Goal: Transaction & Acquisition: Obtain resource

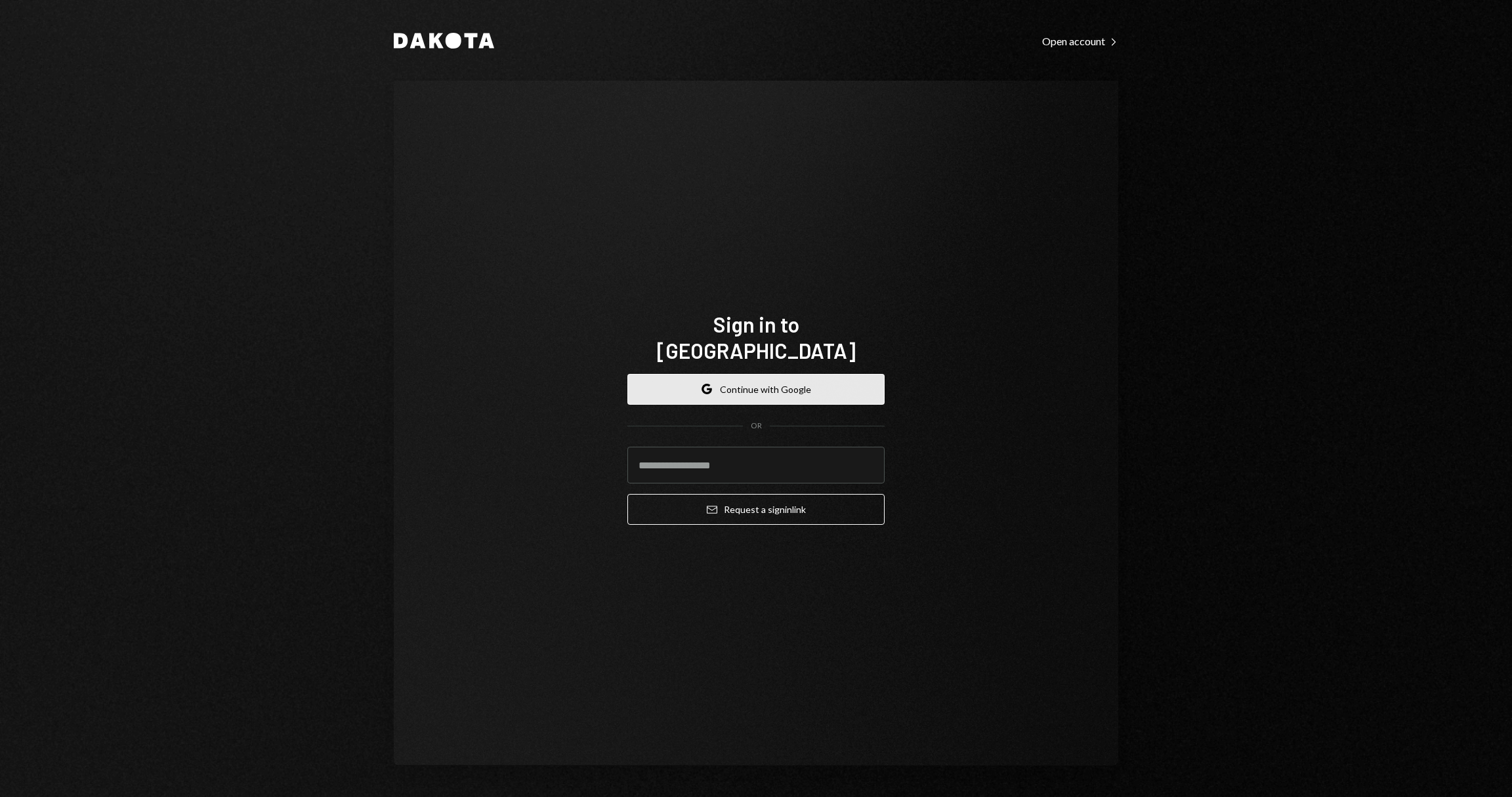
click at [818, 374] on button "Google Continue with Google" at bounding box center [755, 389] width 257 height 31
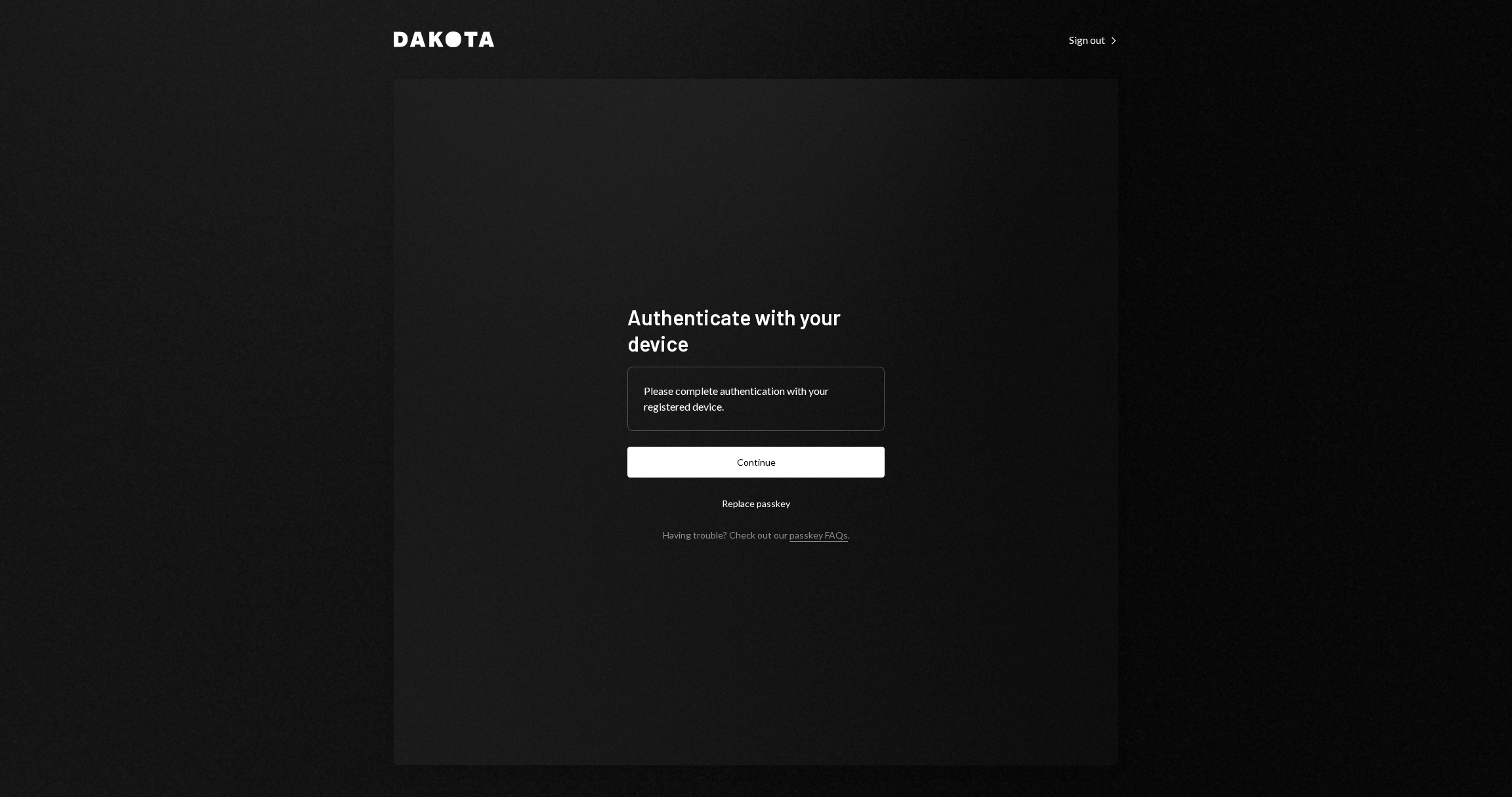
click at [829, 482] on form "Authenticate with your device Please complete authentication with your register…" at bounding box center [755, 422] width 257 height 237
click at [822, 472] on button "Continue" at bounding box center [755, 463] width 257 height 31
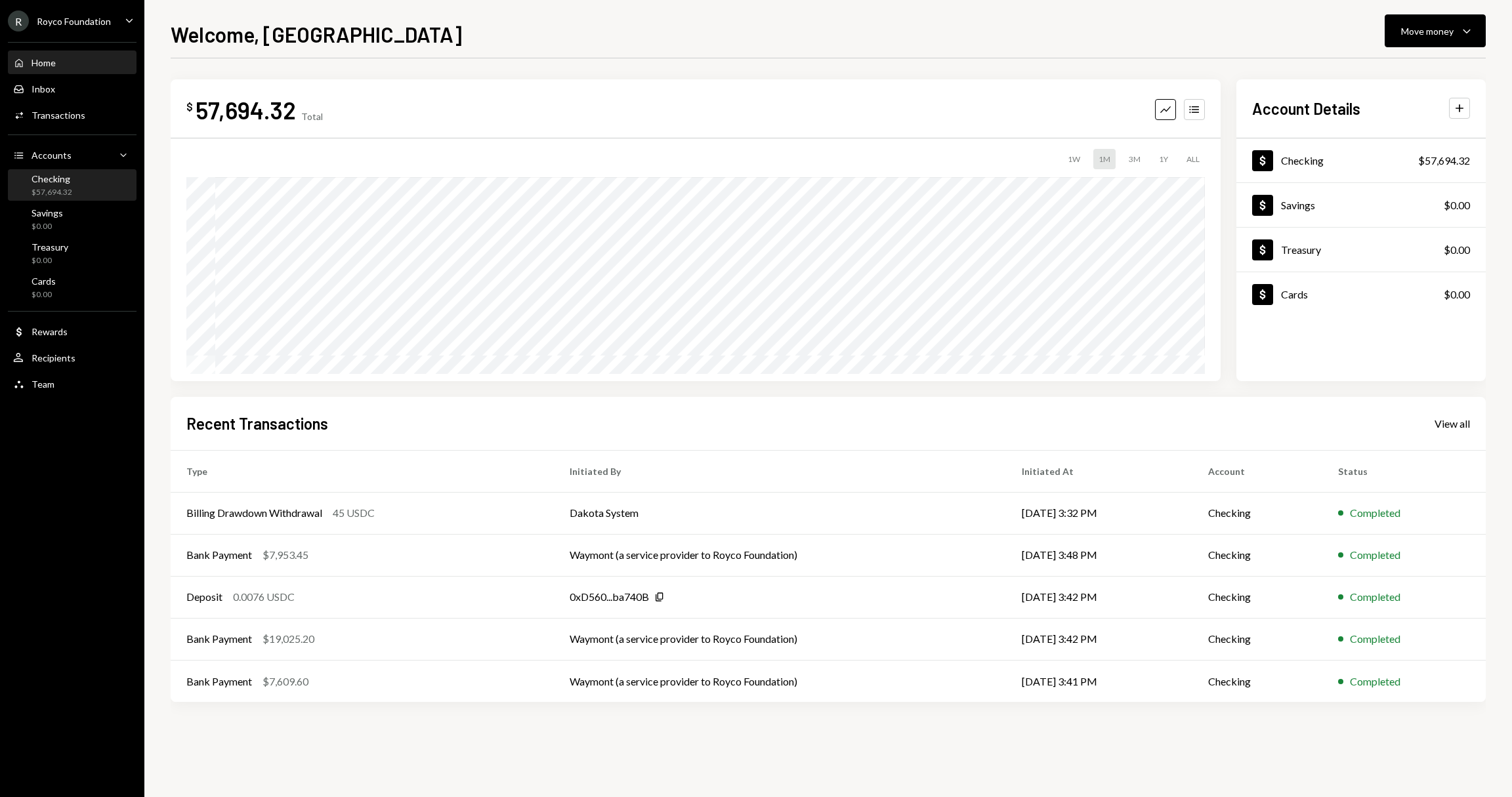
click at [85, 177] on div "Checking $57,694.32" at bounding box center [73, 186] width 118 height 25
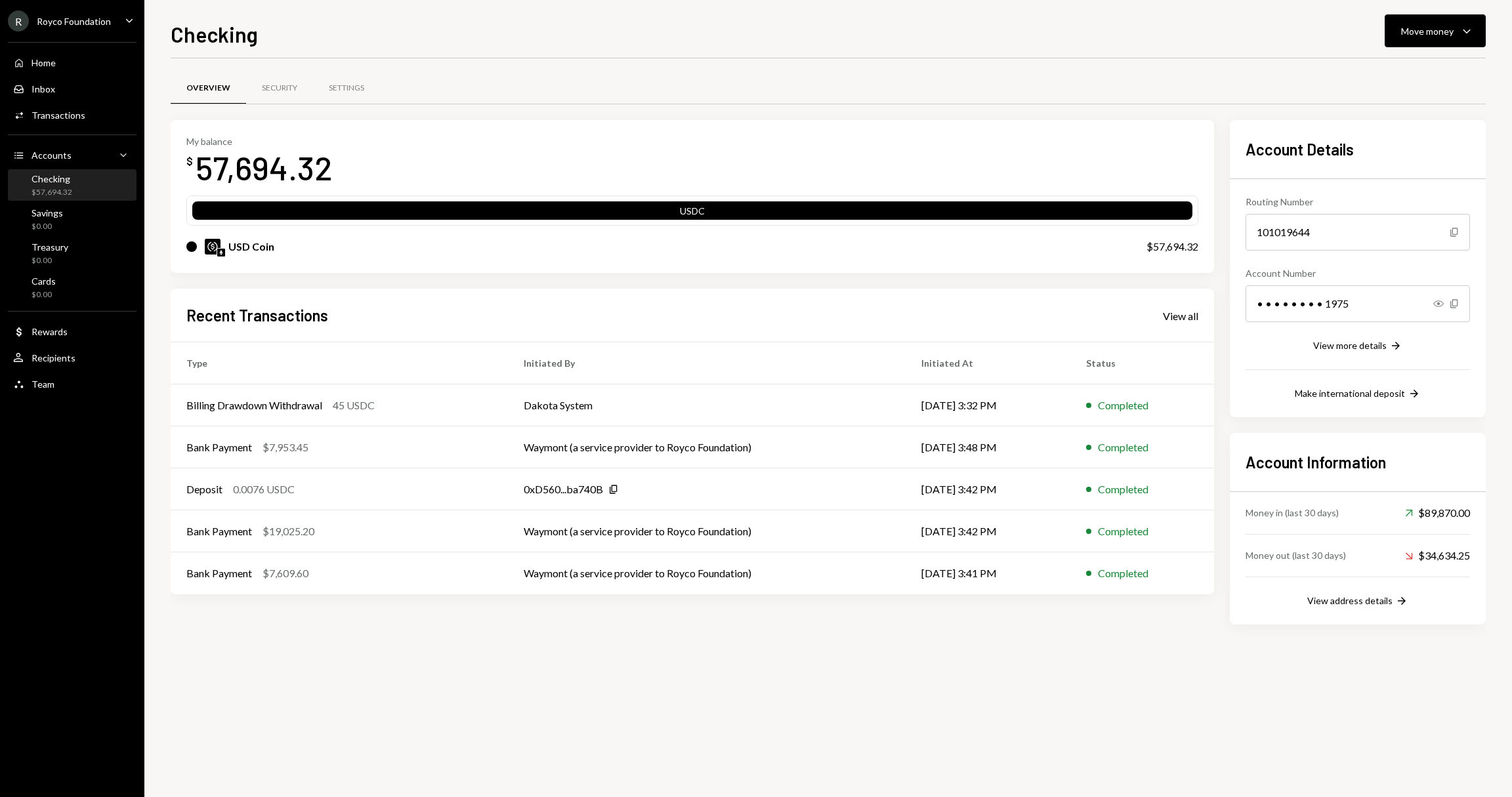
click at [846, 659] on div "Overview Security Settings My balance $ 57,694.32 USDC USD Coin $57,694.32 Rece…" at bounding box center [828, 428] width 1315 height 739
click at [103, 115] on div "Activities Transactions" at bounding box center [73, 115] width 118 height 12
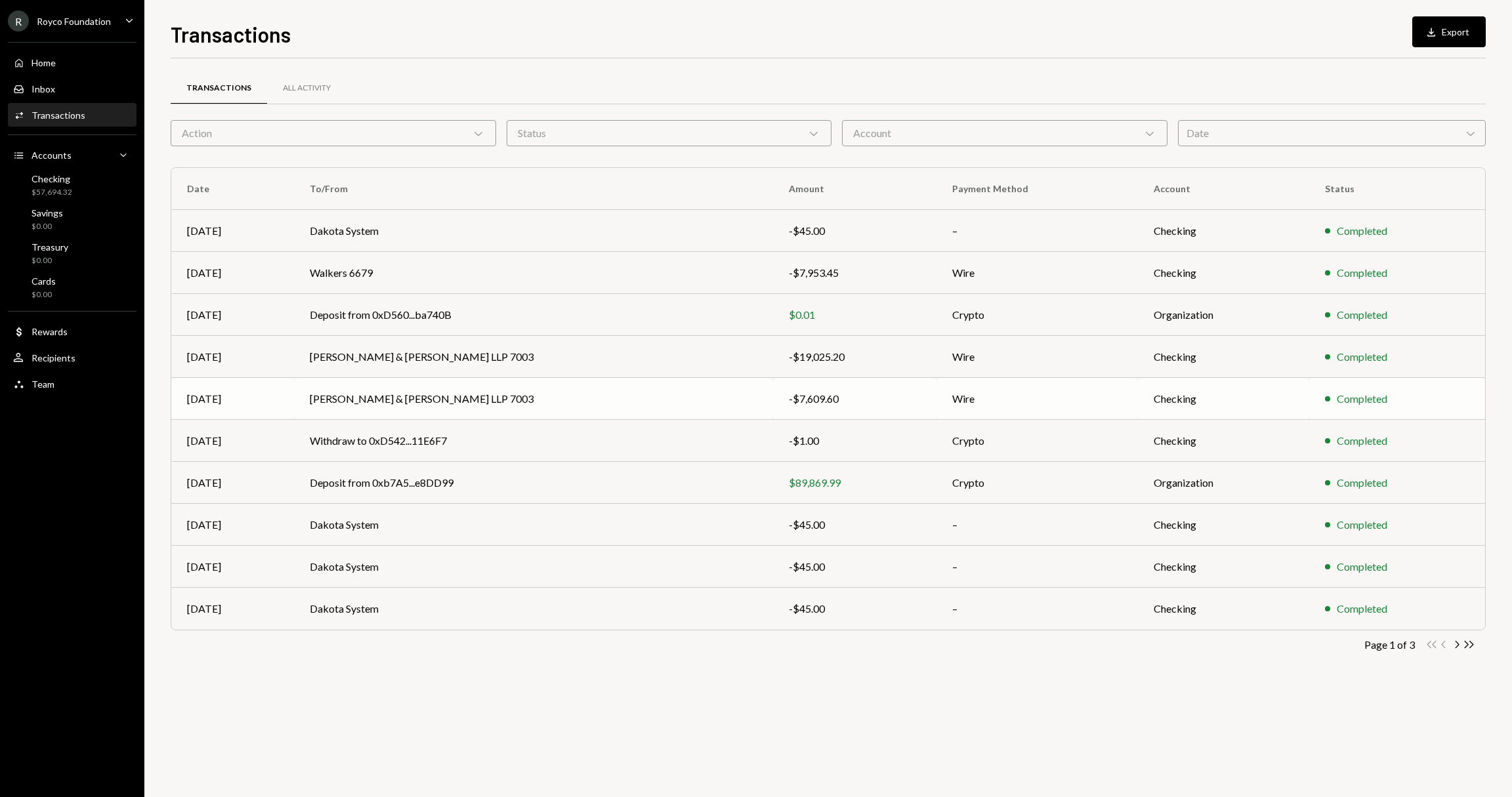
click at [388, 394] on td "[PERSON_NAME] & [PERSON_NAME] LLP 7003" at bounding box center [533, 399] width 478 height 42
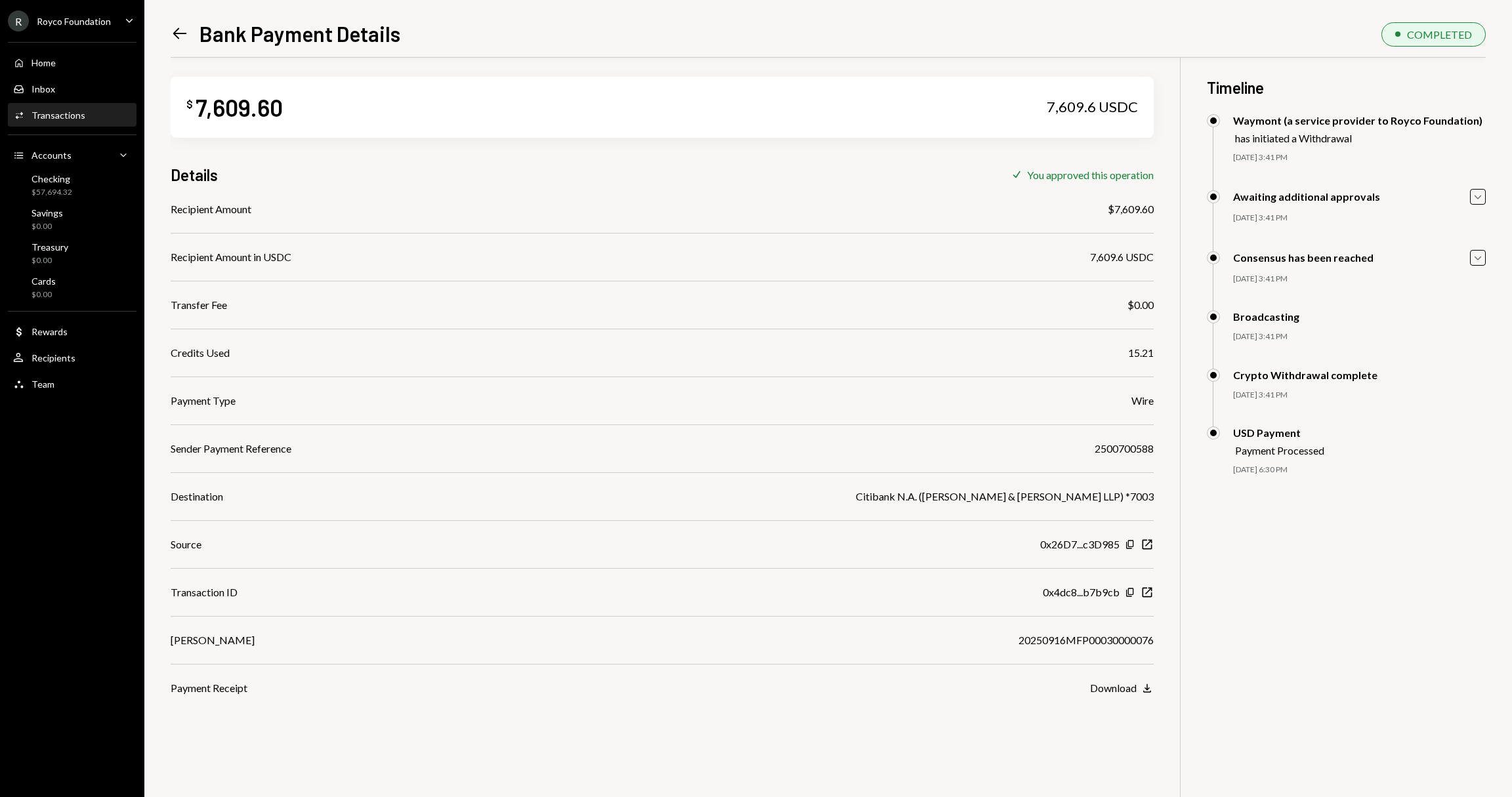
scroll to position [9, 0]
click at [1110, 444] on div "2500700588" at bounding box center [1125, 447] width 59 height 16
copy div "2500700588"
click at [783, 411] on div "Recipient Amount $7,609.60 Recipient Amount in USDC 7,609.6 USDC Transfer Fee $…" at bounding box center [662, 447] width 983 height 494
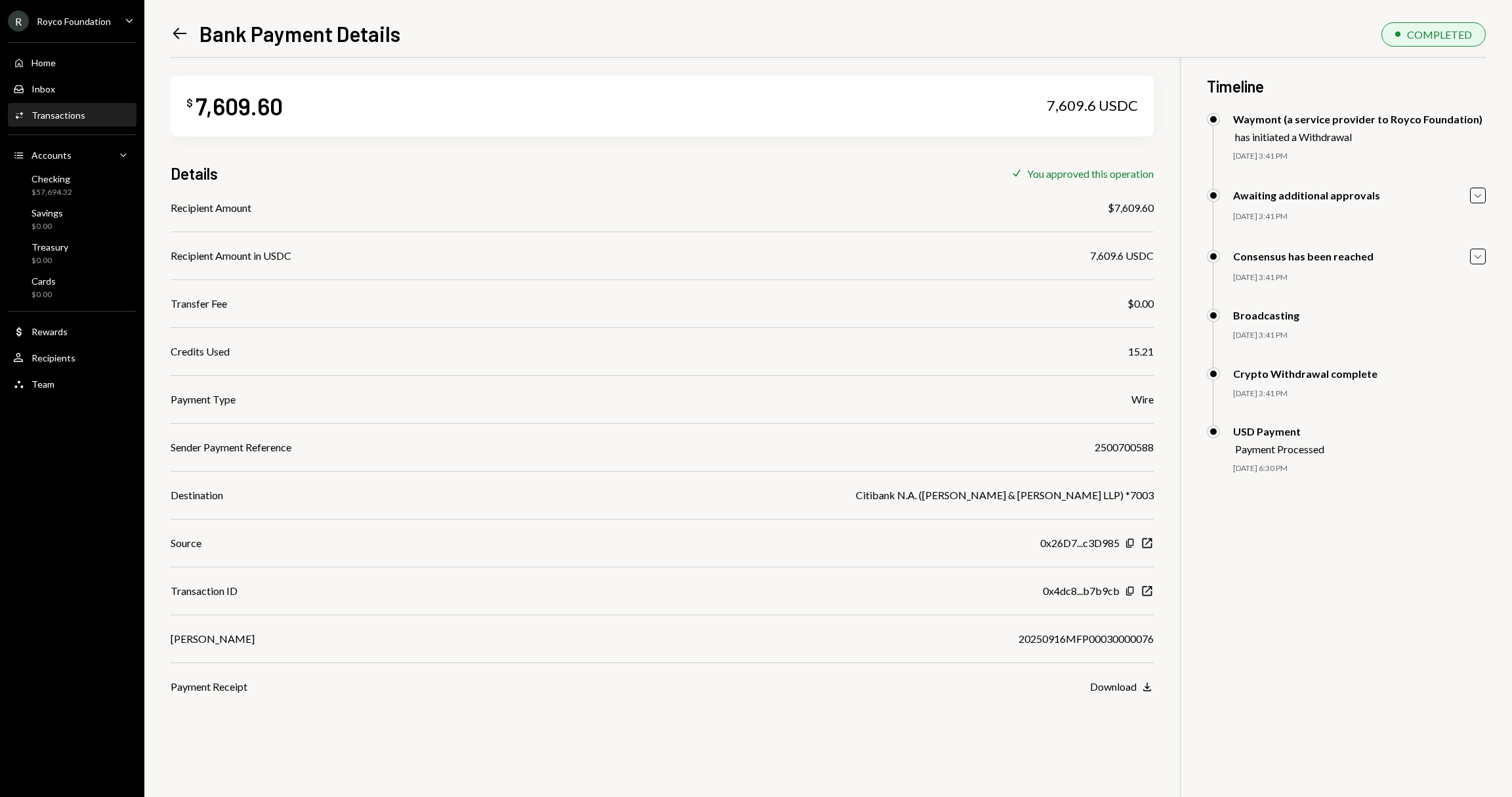
click at [170, 26] on div "Left Arrow Bank Payment Details COMPLETED $ 7,609.60 7,609.6 USDC Details Check…" at bounding box center [828, 398] width 1368 height 797
click at [175, 31] on icon "Left Arrow" at bounding box center [179, 33] width 19 height 19
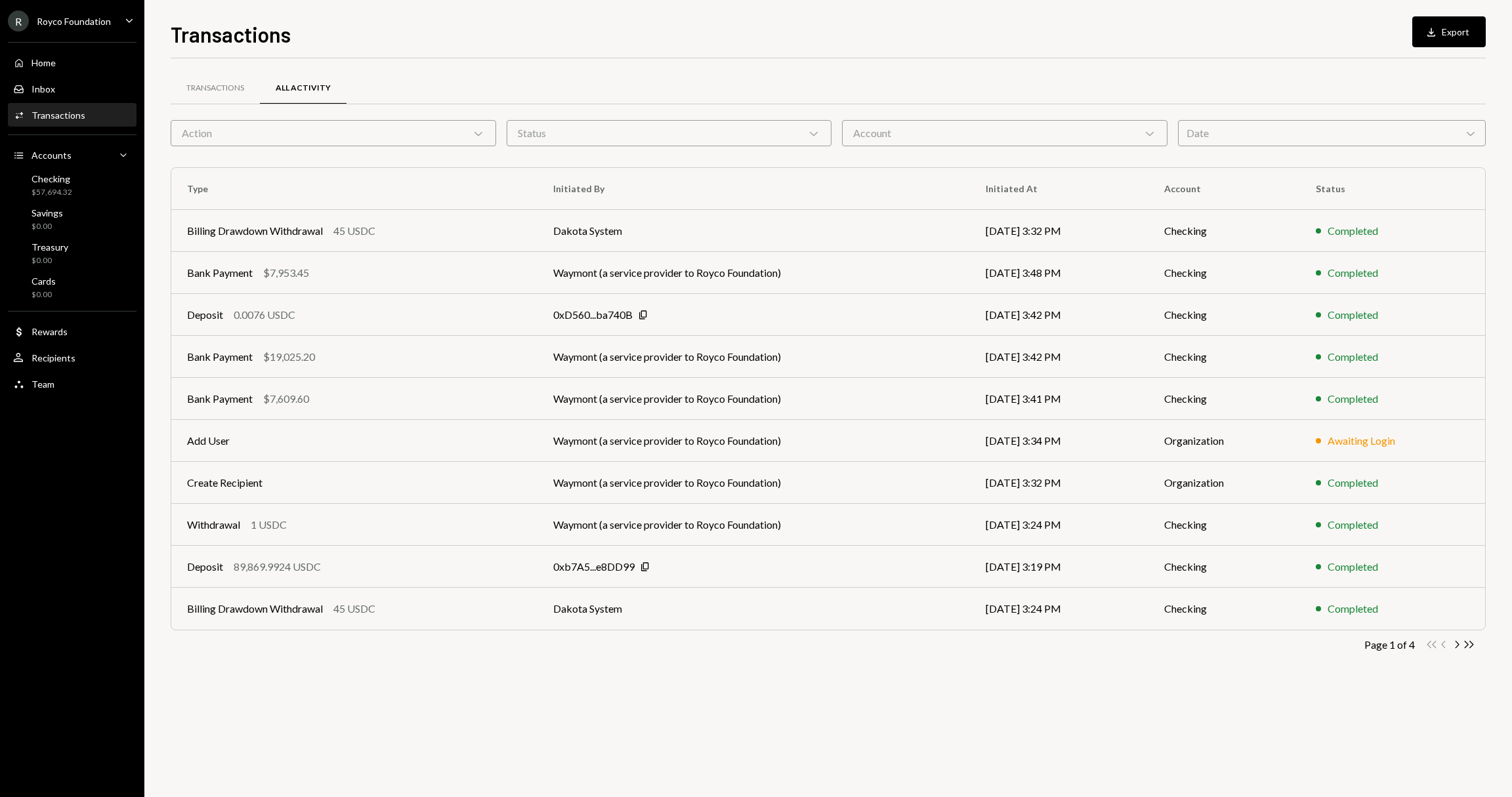
click at [107, 118] on div "Activities Transactions" at bounding box center [73, 115] width 118 height 12
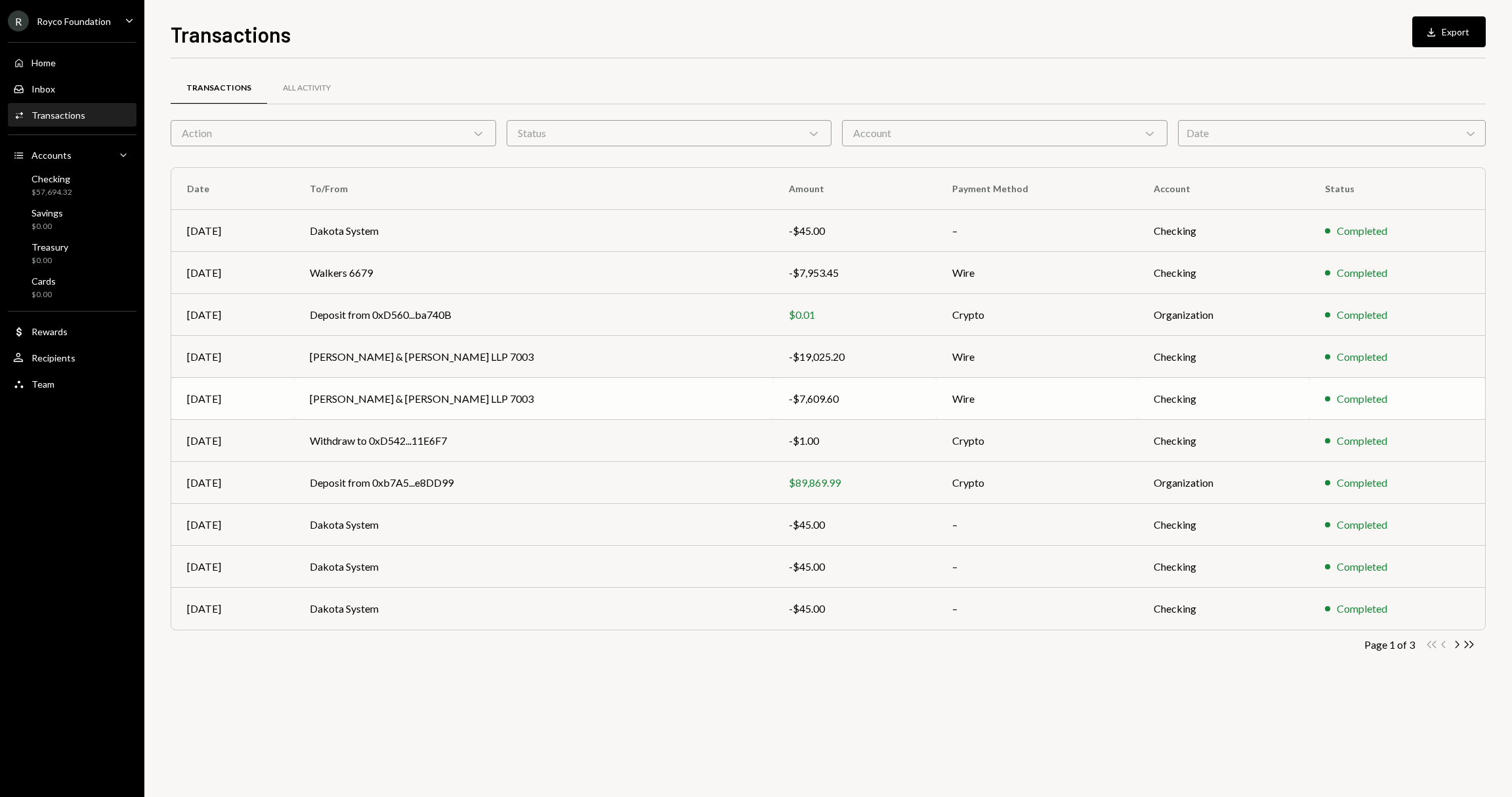
click at [543, 397] on td "[PERSON_NAME] & [PERSON_NAME] LLP 7003" at bounding box center [533, 399] width 478 height 42
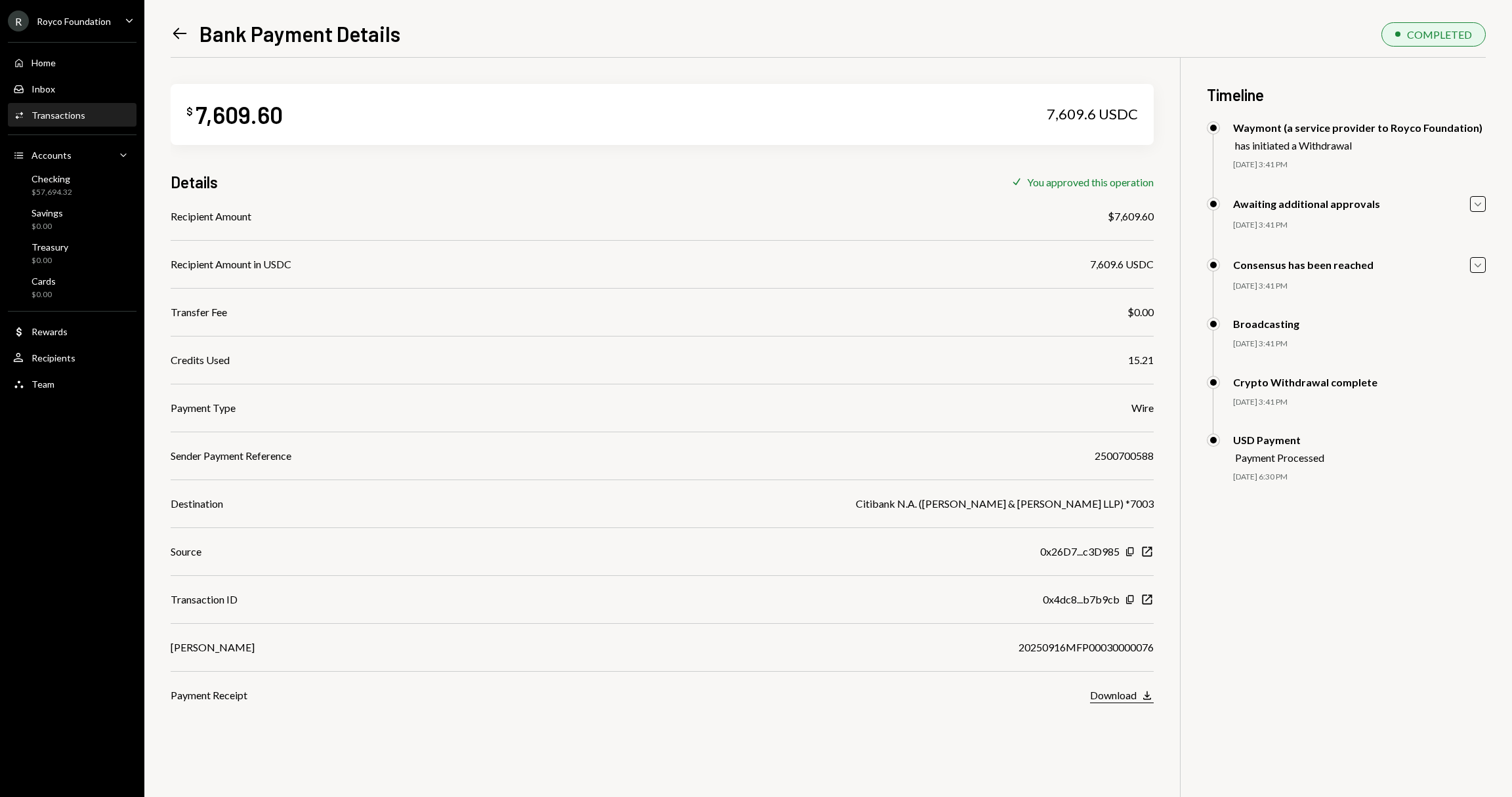
click at [1129, 696] on div "Download" at bounding box center [1113, 695] width 47 height 13
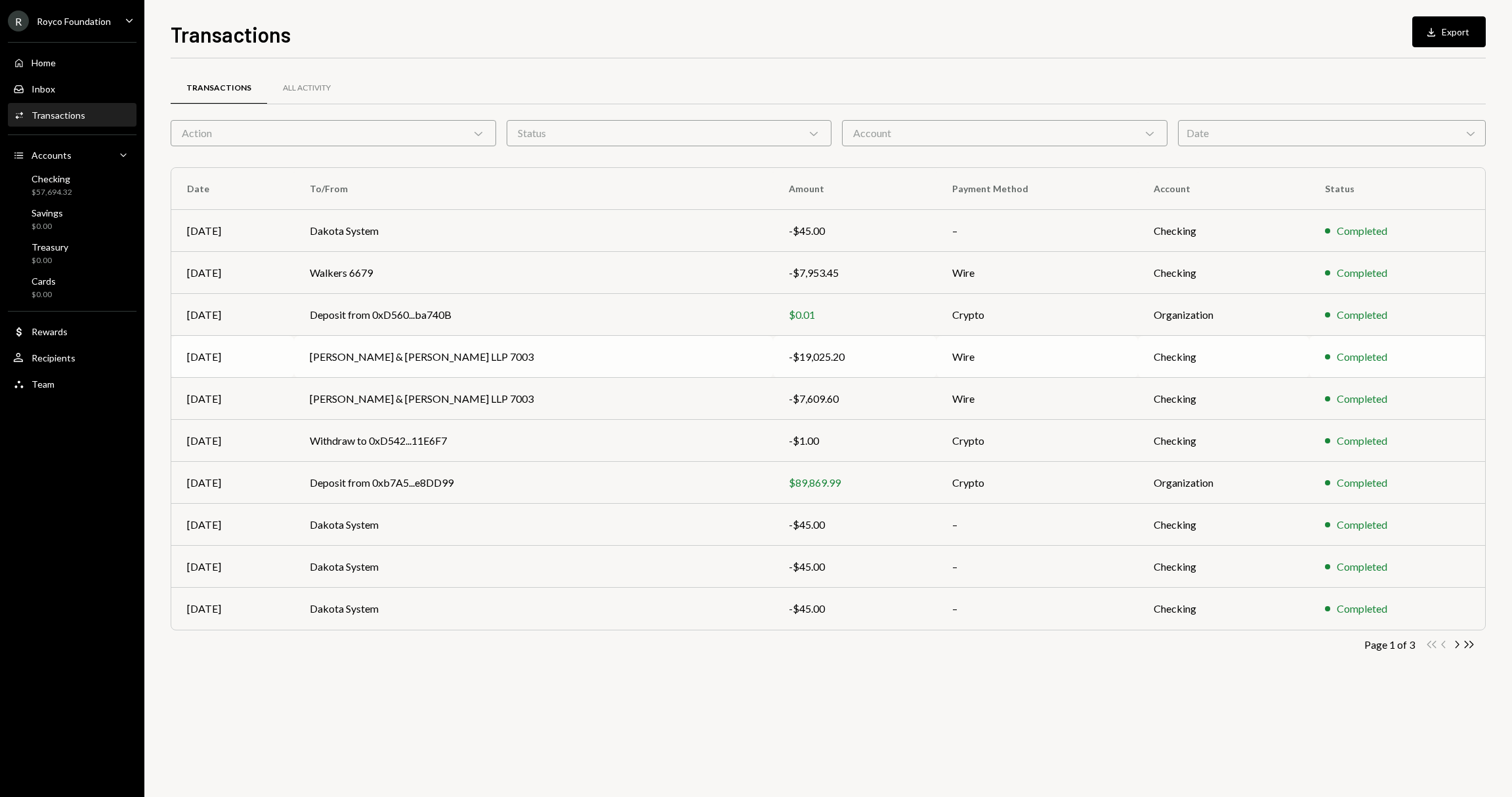
click at [451, 362] on td "[PERSON_NAME] & [PERSON_NAME] LLP 7003" at bounding box center [533, 357] width 478 height 42
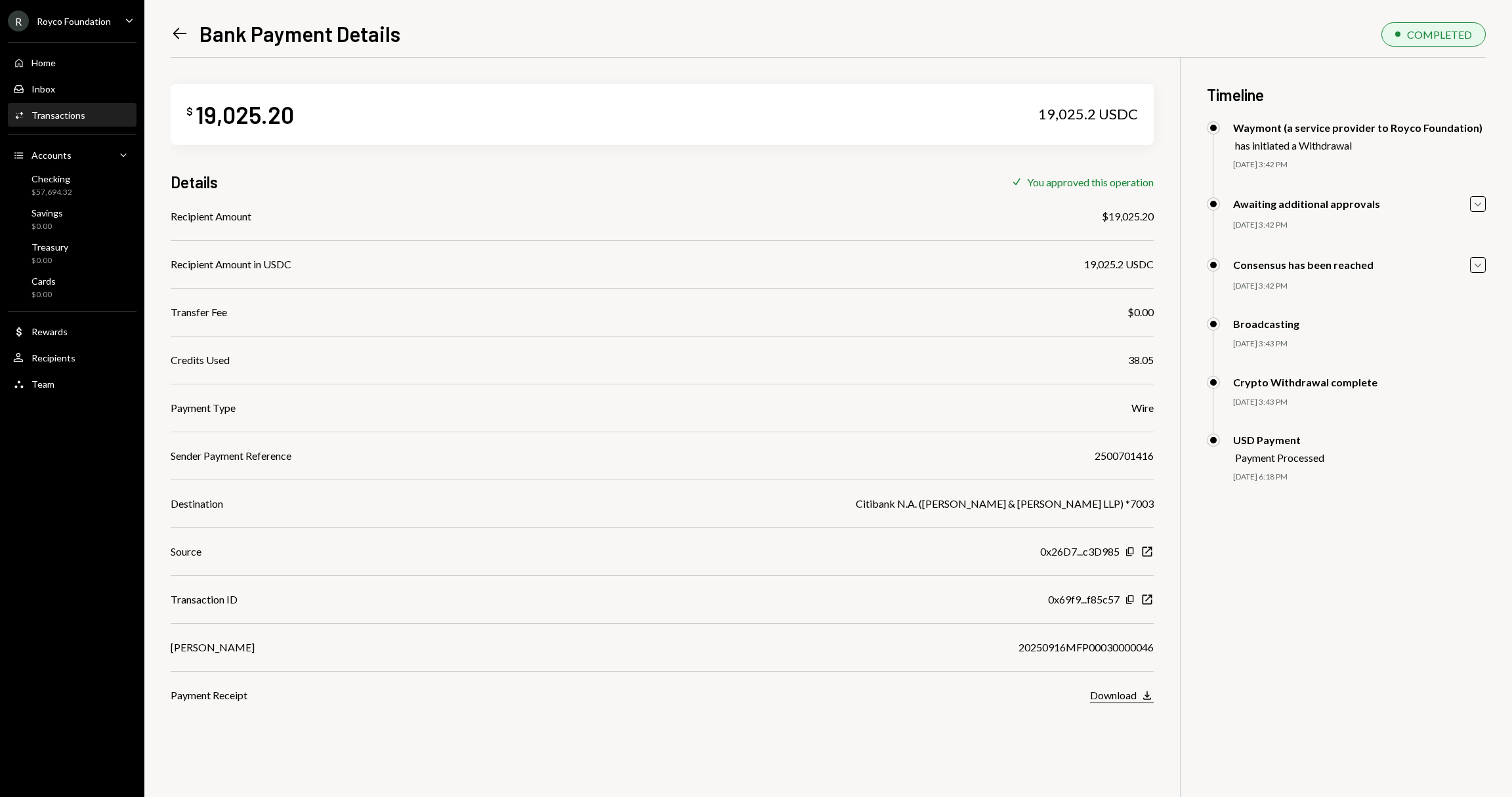
click at [1118, 697] on div "Download" at bounding box center [1113, 695] width 47 height 13
click at [170, 31] on icon "Left Arrow" at bounding box center [179, 33] width 19 height 19
